Goal: Book appointment/travel/reservation

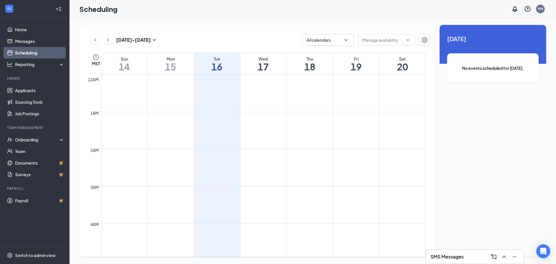
scroll to position [285, 0]
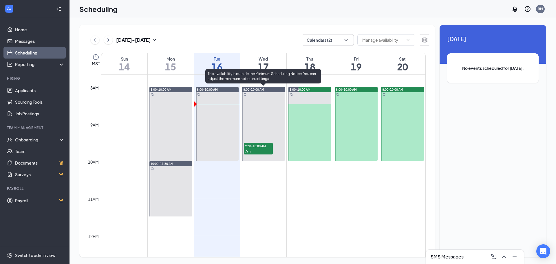
click at [258, 147] on span "9:30-10:00 AM" at bounding box center [258, 146] width 29 height 6
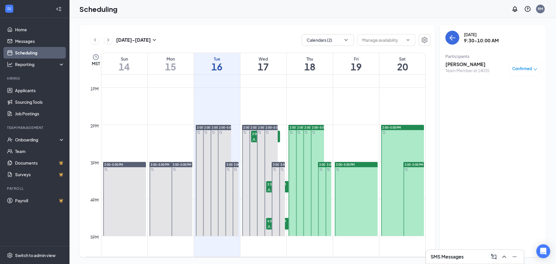
scroll to position [491, 0]
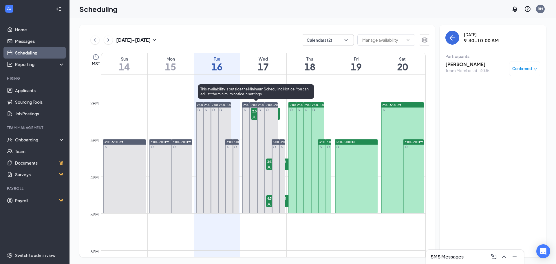
click at [255, 113] on span "2:00-2:30 PM" at bounding box center [265, 111] width 29 height 6
click at [269, 163] on span "3:30-4:00 PM" at bounding box center [280, 161] width 29 height 6
click at [269, 202] on div "1" at bounding box center [280, 204] width 29 height 6
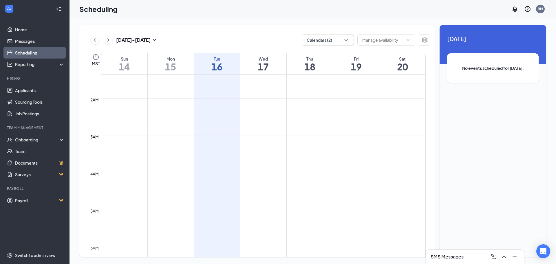
scroll to position [46, 0]
